Goal: Task Accomplishment & Management: Manage account settings

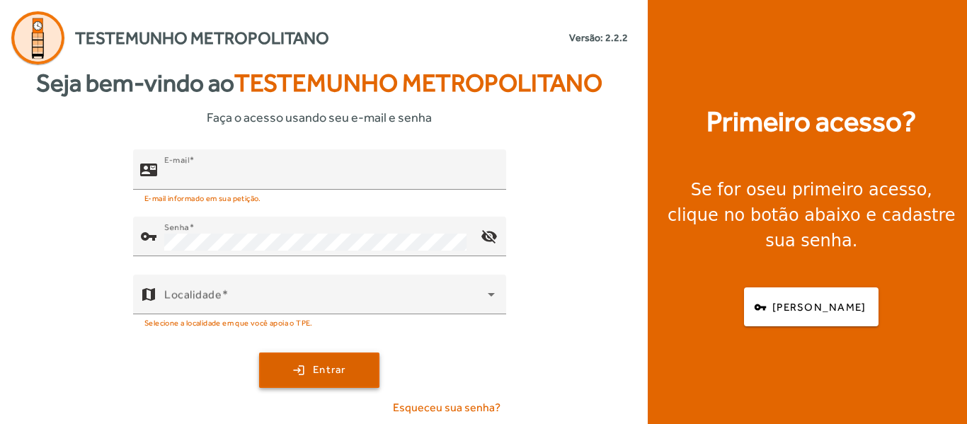
type input "**********"
click at [292, 362] on span "submit" at bounding box center [320, 370] width 118 height 34
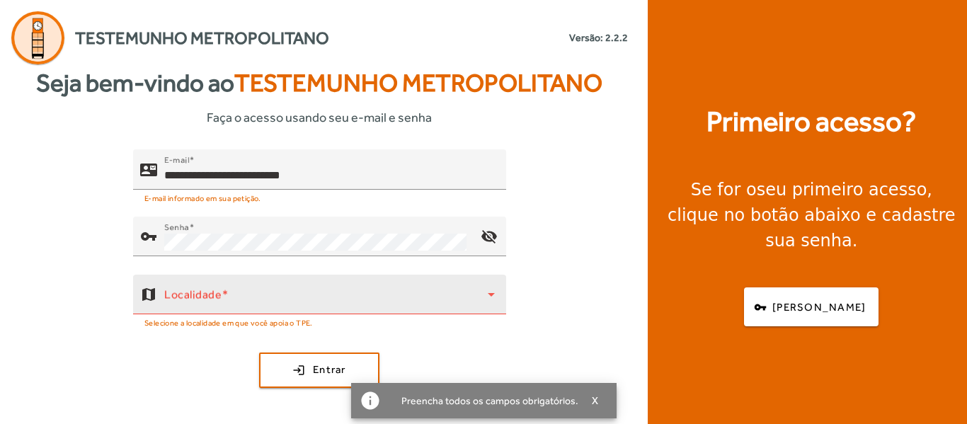
click at [232, 290] on div "Localidade" at bounding box center [329, 295] width 331 height 40
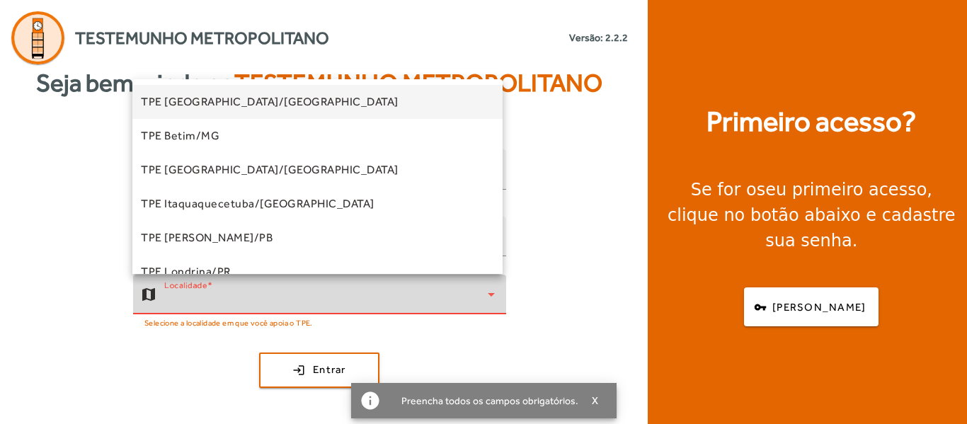
click at [217, 299] on div at bounding box center [483, 212] width 967 height 424
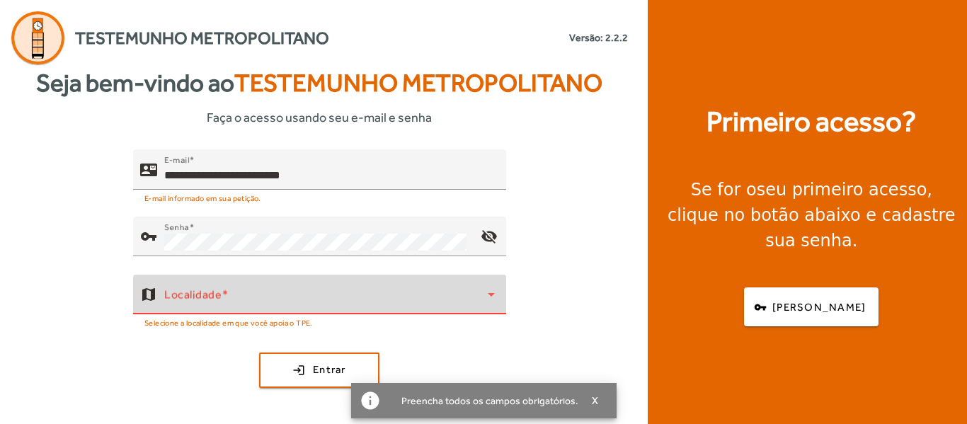
click at [487, 288] on icon at bounding box center [491, 294] width 17 height 17
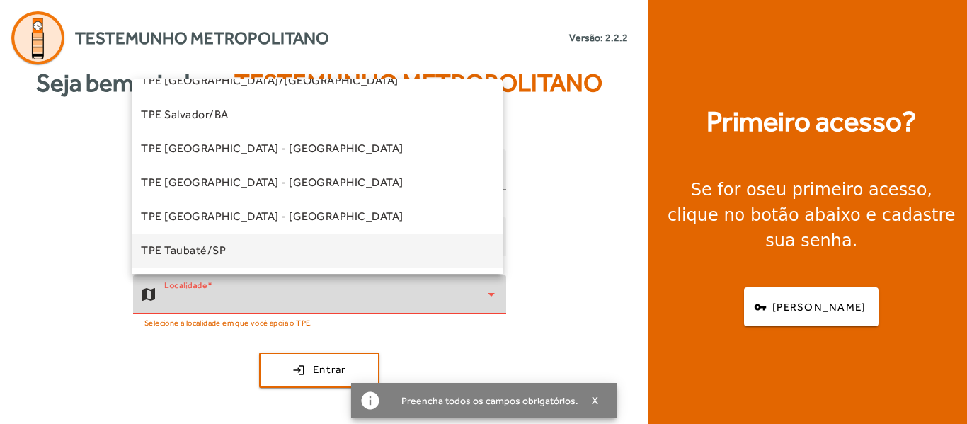
scroll to position [324, 0]
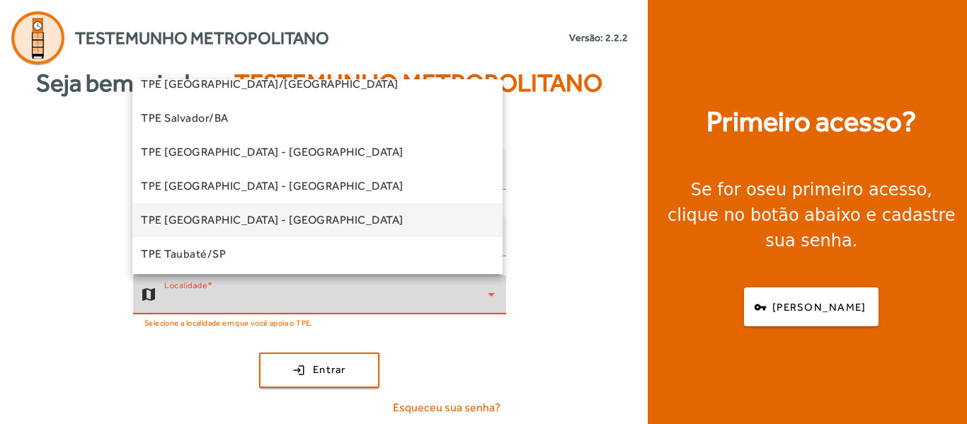
click at [227, 213] on span "TPE [GEOGRAPHIC_DATA] - [GEOGRAPHIC_DATA]" at bounding box center [272, 220] width 263 height 17
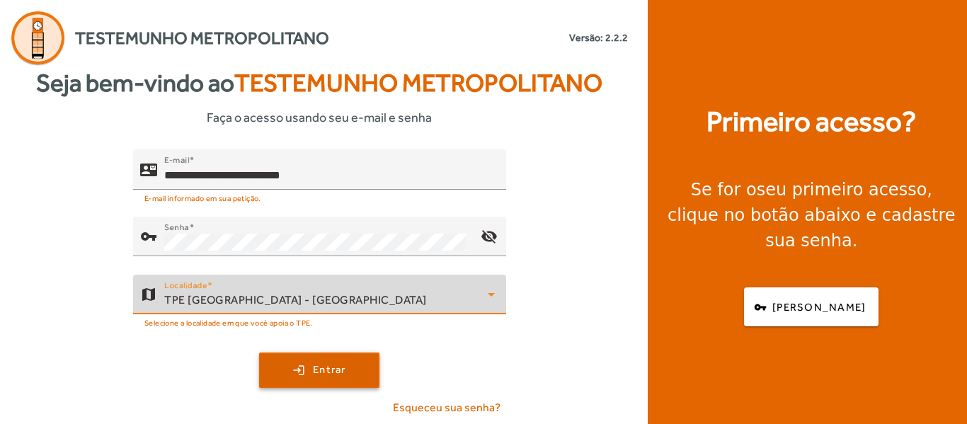
click at [297, 366] on span "submit" at bounding box center [320, 370] width 118 height 34
